Goal: Transaction & Acquisition: Purchase product/service

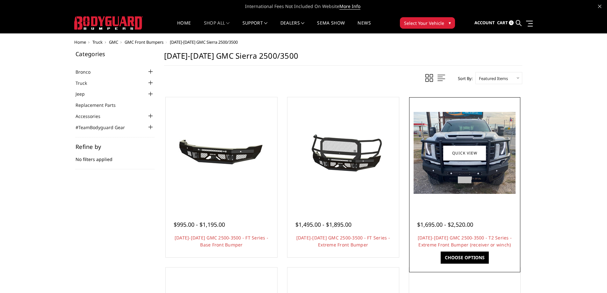
click at [455, 163] on img at bounding box center [465, 153] width 102 height 82
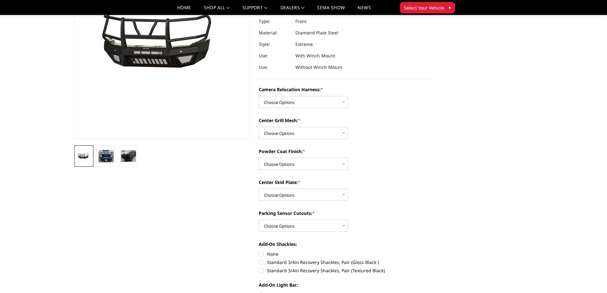
scroll to position [96, 0]
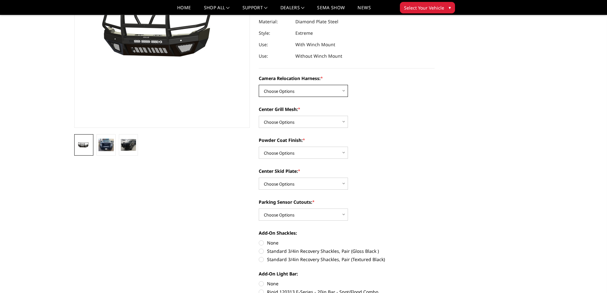
click at [344, 91] on select "Choose Options Without camera harness With camera harness" at bounding box center [303, 91] width 89 height 12
select select "3742"
click at [259, 85] on select "Choose Options Without camera harness With camera harness" at bounding box center [303, 91] width 89 height 12
click at [343, 152] on select "Choose Options Textured Black Powder Coat Gloss Black Powder Coat Bare Metal" at bounding box center [303, 153] width 89 height 12
select select "3738"
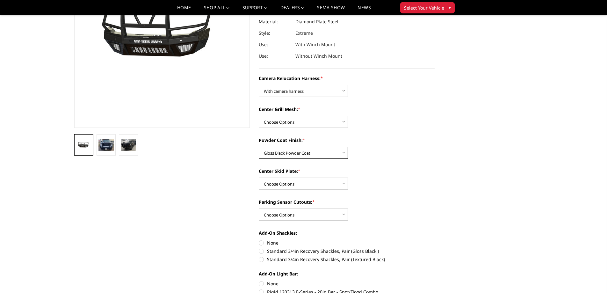
click at [259, 147] on select "Choose Options Textured Black Powder Coat Gloss Black Powder Coat Bare Metal" at bounding box center [303, 153] width 89 height 12
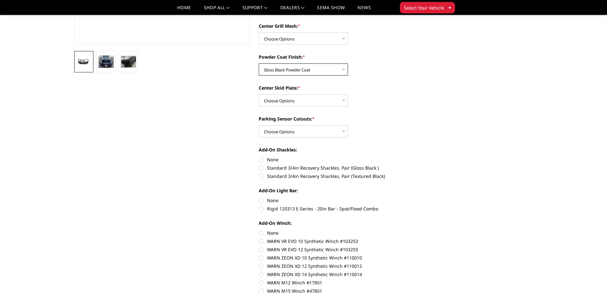
scroll to position [191, 0]
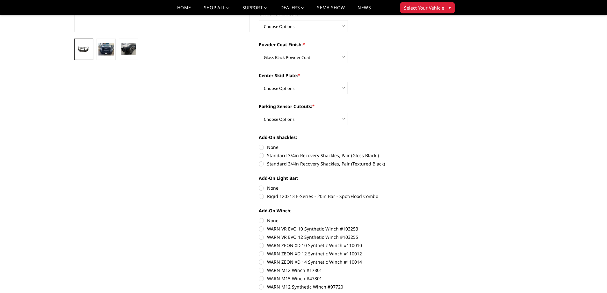
click at [344, 88] on select "Choose Options Winch Mount Skid Plate Standard Skid Plate (included) 2" Receive…" at bounding box center [303, 88] width 89 height 12
select select "3734"
click at [259, 82] on select "Choose Options Winch Mount Skid Plate Standard Skid Plate (included) 2" Receive…" at bounding box center [303, 88] width 89 height 12
click at [261, 154] on label "Standard 3/4in Recovery Shackles, Pair (Gloss Black )" at bounding box center [347, 155] width 176 height 7
click at [435, 144] on input "Standard 3/4in Recovery Shackles, Pair (Gloss Black )" at bounding box center [435, 144] width 0 height 0
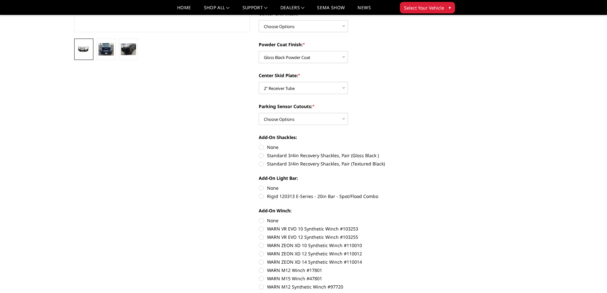
radio input "true"
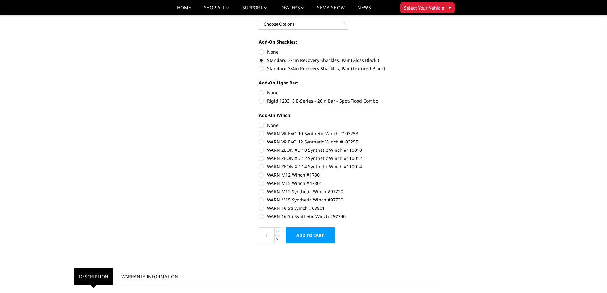
scroll to position [287, 0]
click at [262, 99] on label "Rigid 120313 E-Series - 20in Bar - Spot/Flood Combo" at bounding box center [347, 100] width 176 height 7
click at [435, 89] on input "Rigid 120313 E-Series - 20in Bar - Spot/Flood Combo" at bounding box center [435, 89] width 0 height 0
radio input "true"
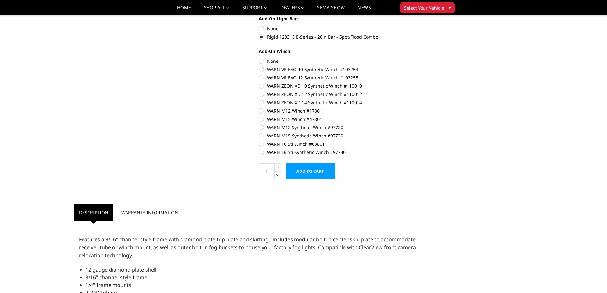
click at [321, 171] on input "Add to Cart" at bounding box center [310, 171] width 49 height 16
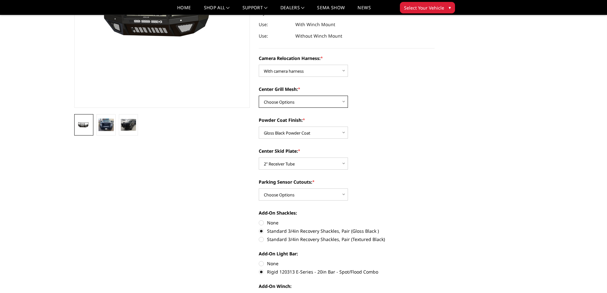
scroll to position [20, 0]
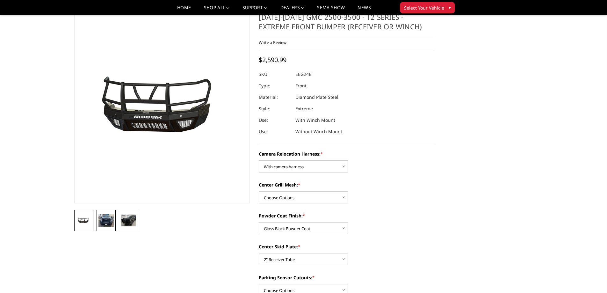
click at [108, 222] on img at bounding box center [105, 220] width 15 height 12
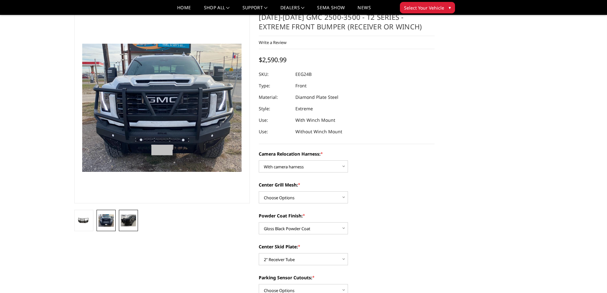
click at [129, 219] on img at bounding box center [128, 220] width 15 height 12
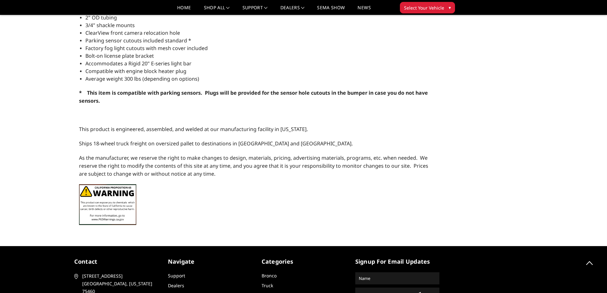
scroll to position [694, 0]
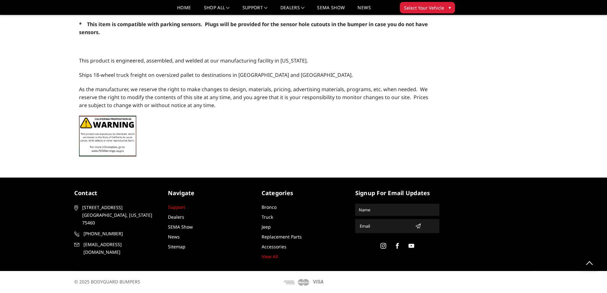
click at [174, 204] on link "Support" at bounding box center [176, 207] width 17 height 6
